Goal: Task Accomplishment & Management: Use online tool/utility

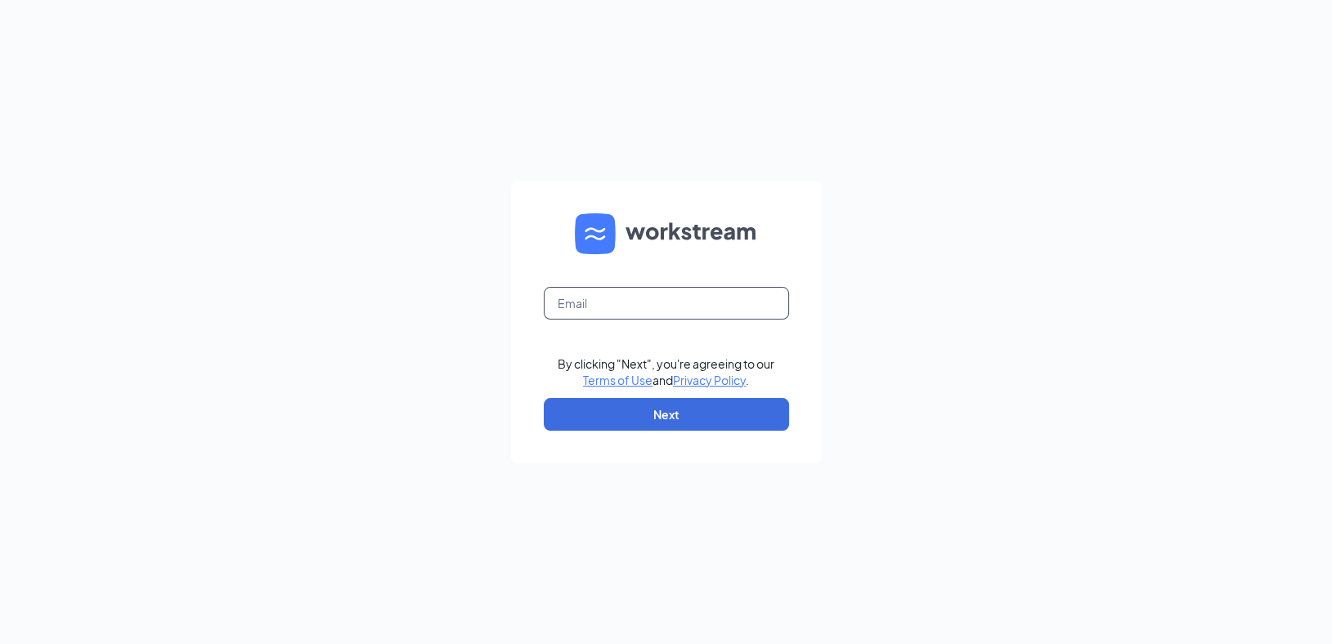
click at [618, 312] on input "text" at bounding box center [666, 303] width 245 height 33
type input "[EMAIL_ADDRESS][DOMAIN_NAME]"
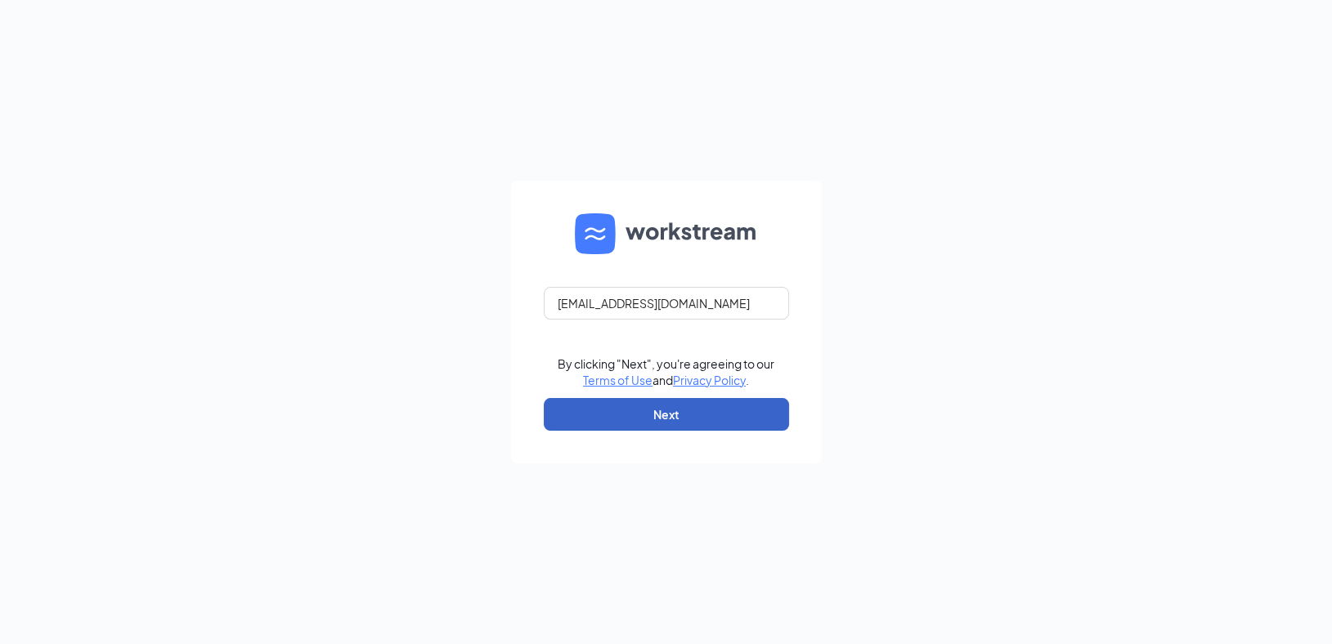
click at [656, 425] on button "Next" at bounding box center [666, 414] width 245 height 33
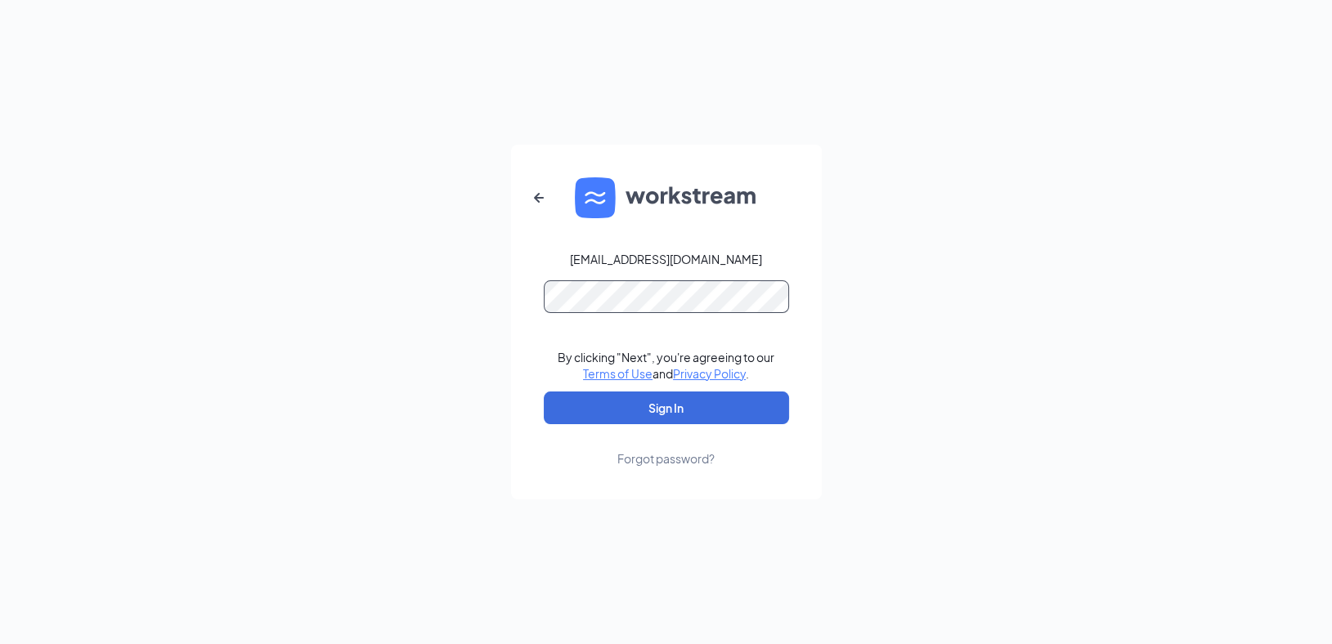
click at [621, 315] on form "[EMAIL_ADDRESS][DOMAIN_NAME] By clicking "Next", you're agreeing to our Terms o…" at bounding box center [666, 322] width 311 height 355
click at [664, 396] on button "Sign In" at bounding box center [666, 408] width 245 height 33
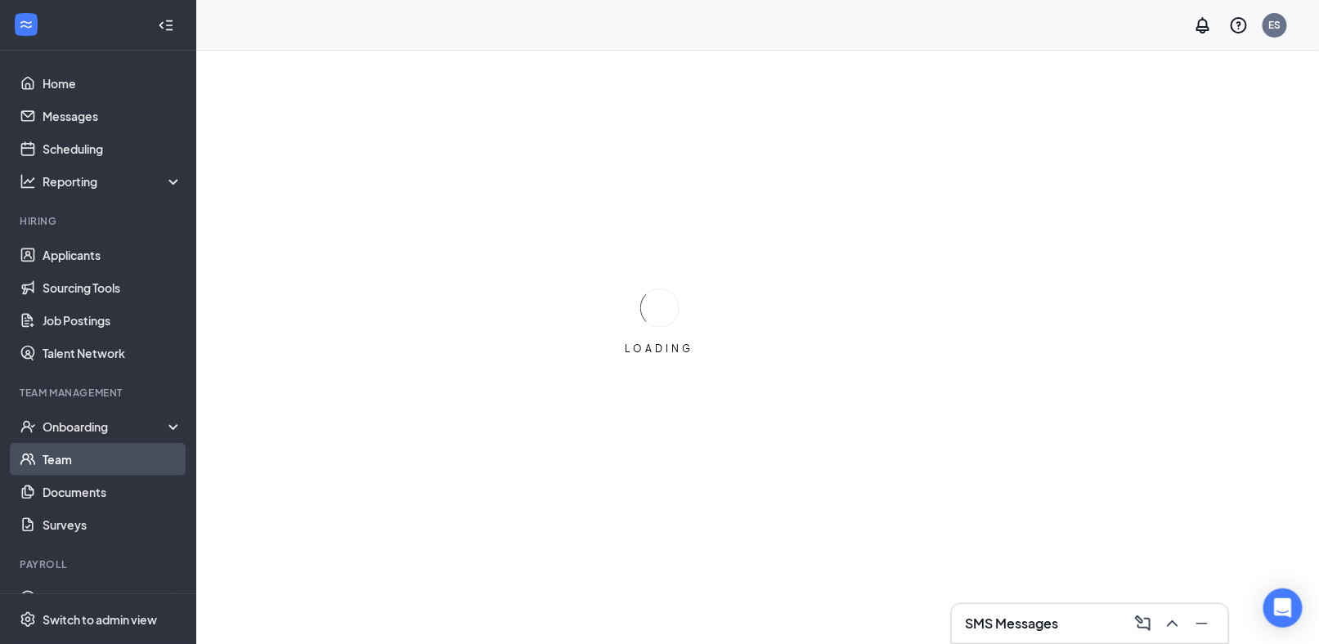
click at [71, 464] on link "Team" at bounding box center [113, 459] width 140 height 33
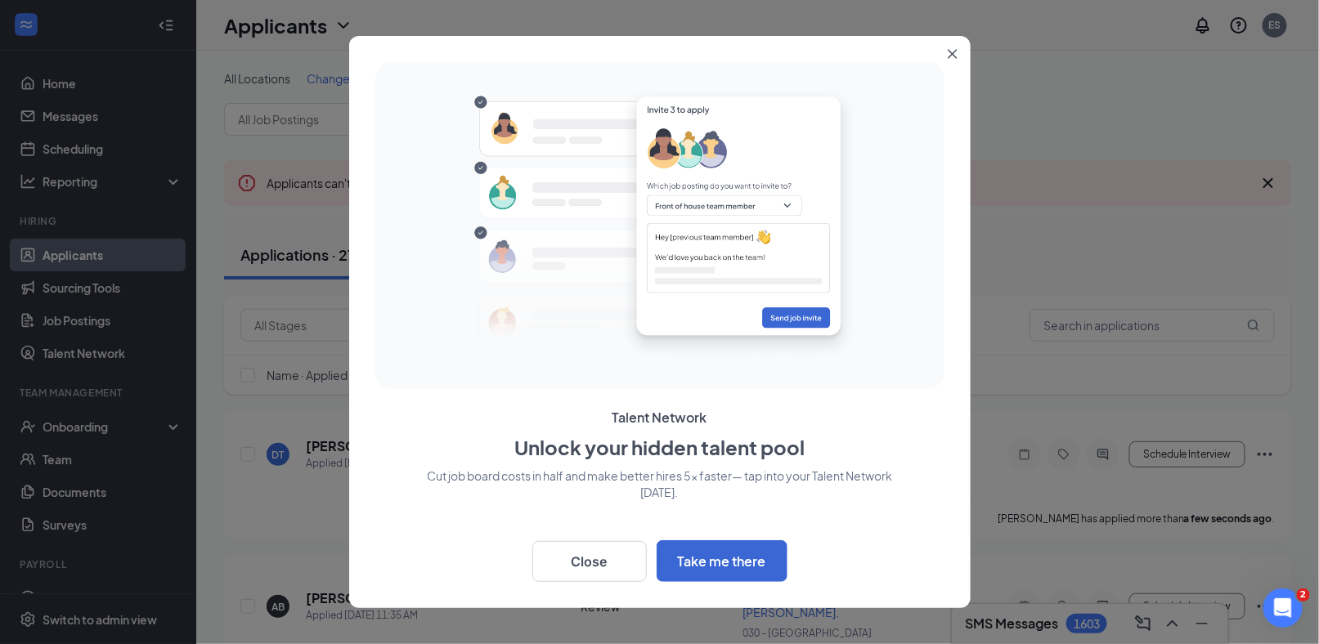
click at [957, 49] on icon "Close" at bounding box center [953, 54] width 10 height 10
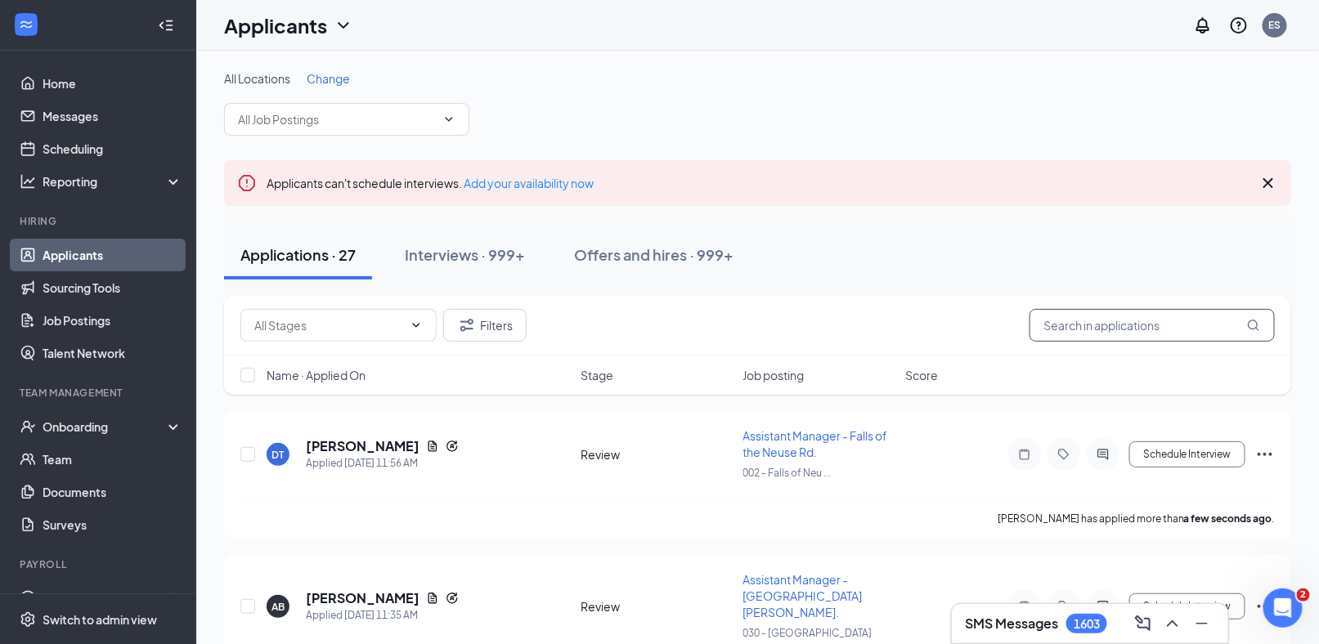
click at [1079, 325] on input "text" at bounding box center [1151, 325] width 245 height 33
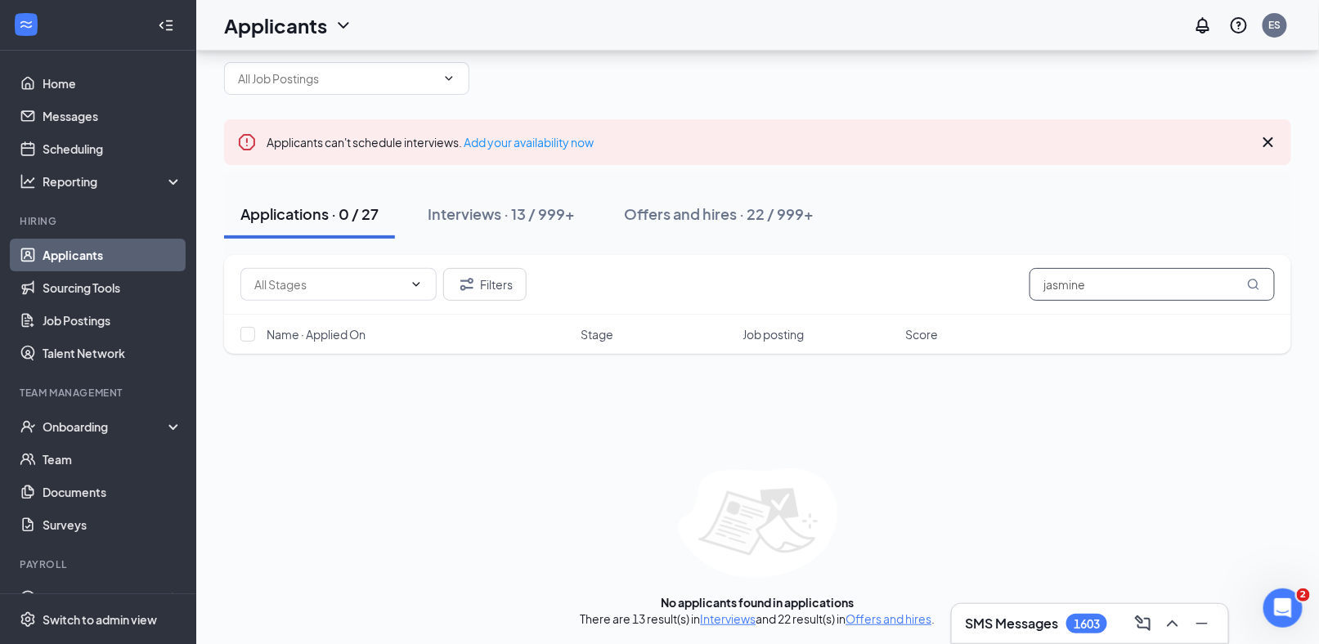
scroll to position [42, 0]
type input "jasmine"
